Goal: Task Accomplishment & Management: Manage account settings

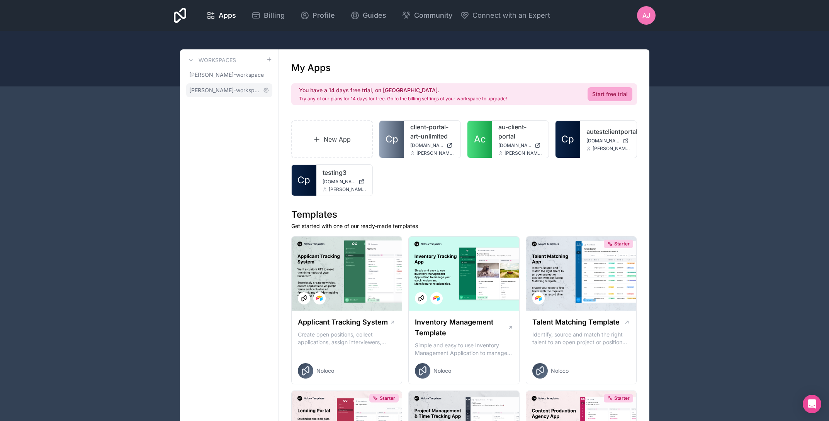
click at [227, 90] on span "[PERSON_NAME]-workspace" at bounding box center [224, 91] width 71 height 8
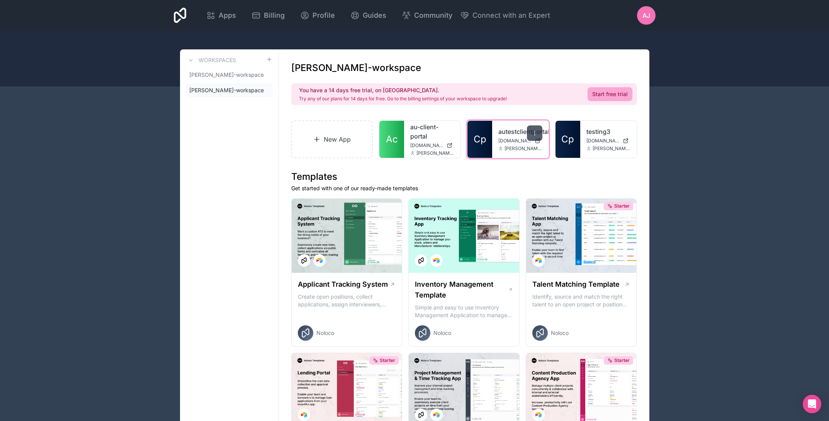
click at [531, 133] on icon at bounding box center [534, 133] width 6 height 6
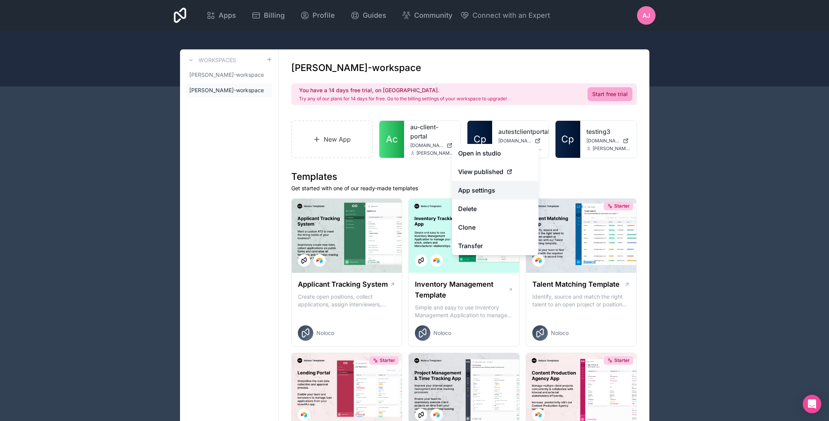
click at [483, 191] on link "App settings" at bounding box center [495, 190] width 87 height 19
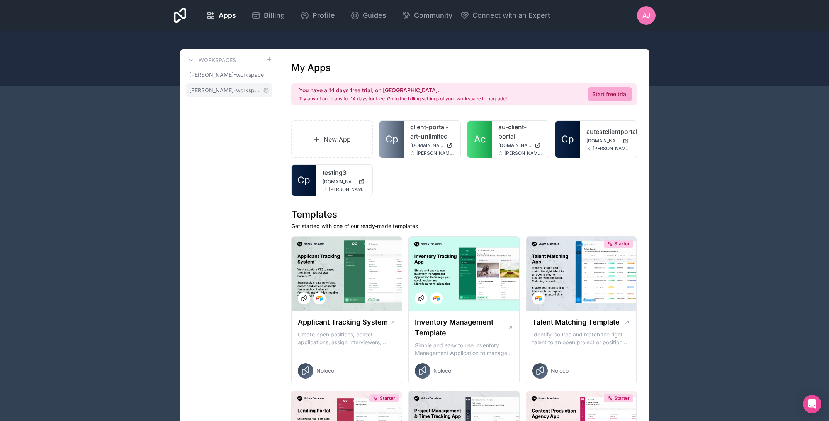
click at [226, 89] on span "[PERSON_NAME]-workspace" at bounding box center [224, 91] width 71 height 8
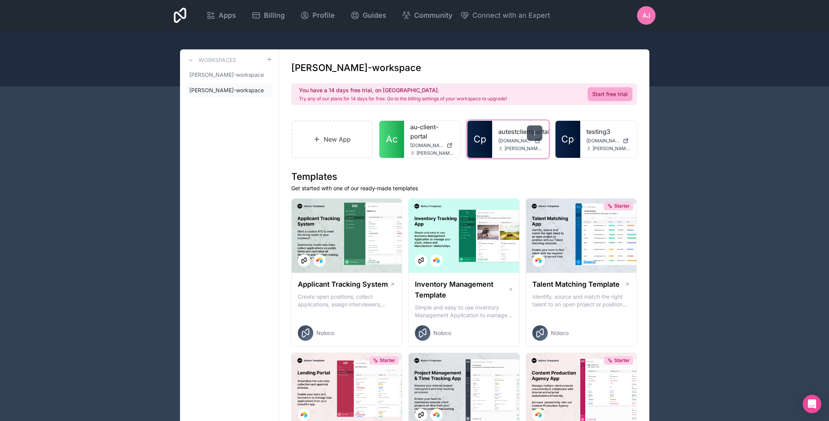
click at [534, 134] on icon at bounding box center [534, 133] width 6 height 6
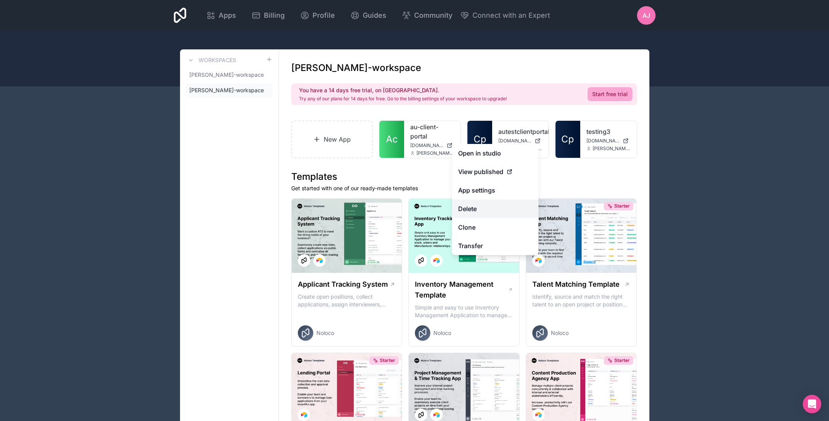
click at [470, 209] on button "Delete" at bounding box center [495, 209] width 87 height 19
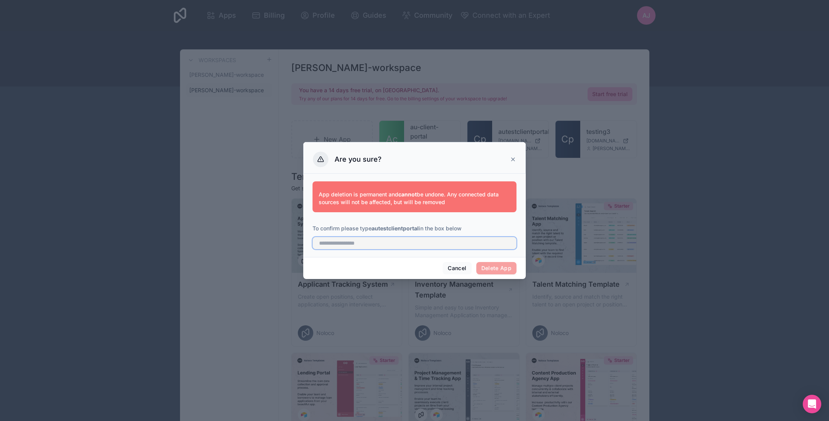
click at [385, 243] on input "text" at bounding box center [414, 243] width 204 height 12
type input "**********"
click at [500, 269] on button "Delete App" at bounding box center [496, 268] width 41 height 12
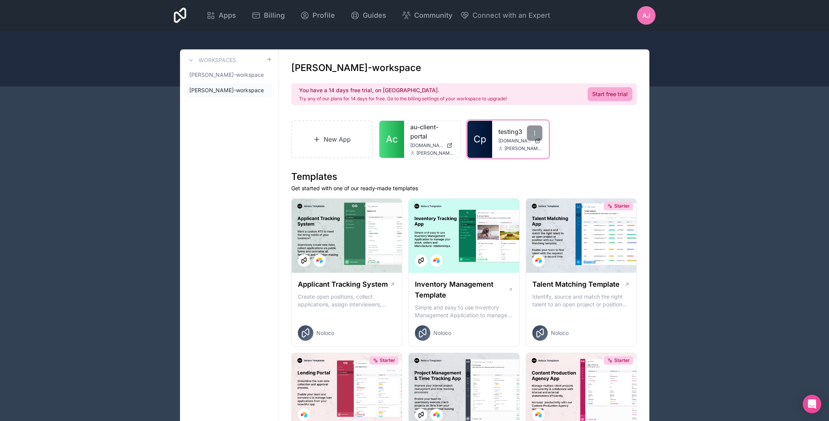
click at [488, 139] on link "Cp" at bounding box center [479, 139] width 25 height 37
